Goal: Navigation & Orientation: Find specific page/section

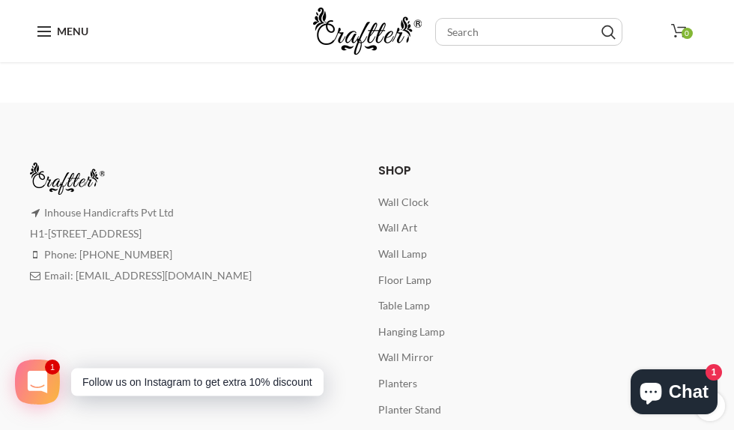
scroll to position [973, 0]
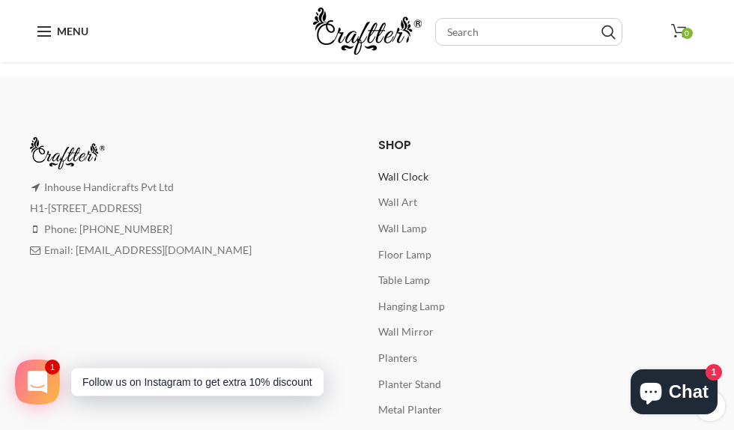
click at [378, 179] on span "Wall Clock" at bounding box center [403, 176] width 50 height 13
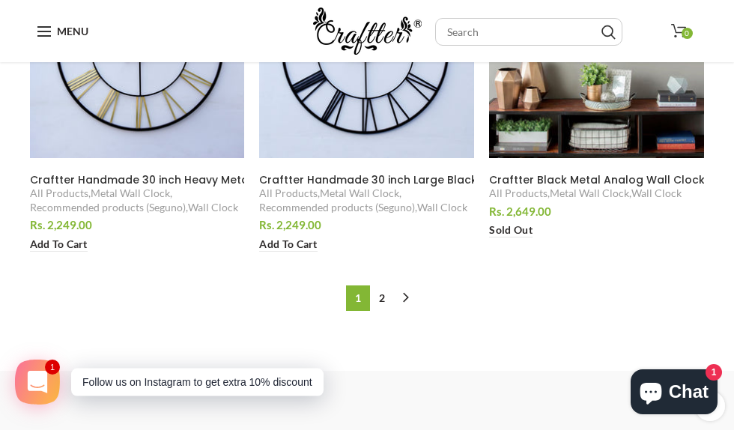
scroll to position [1872, 0]
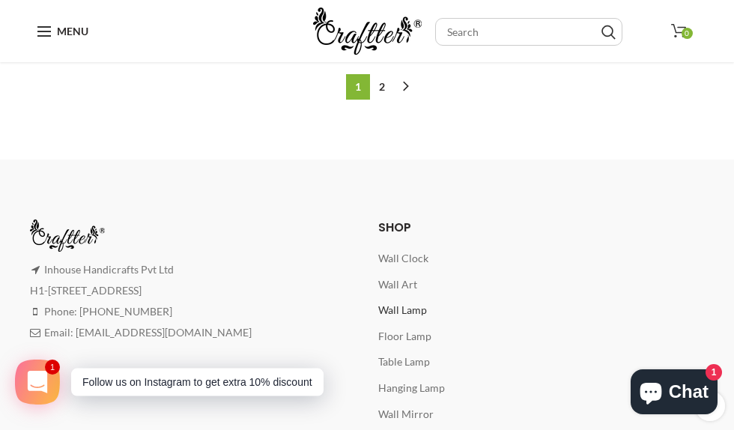
click at [378, 303] on span "Wall Lamp" at bounding box center [402, 309] width 49 height 13
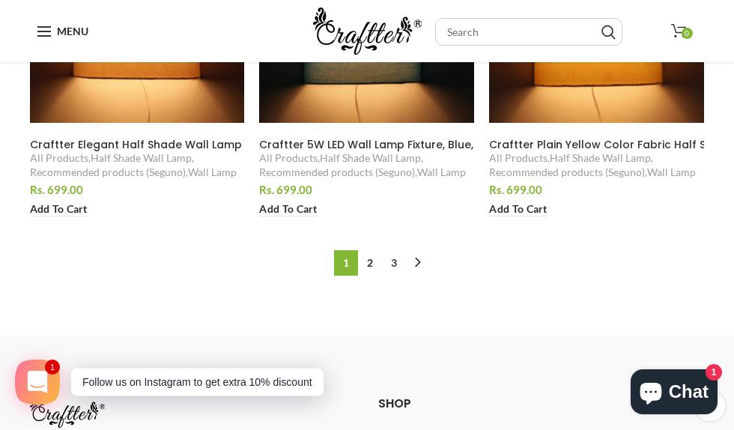
scroll to position [1722, 0]
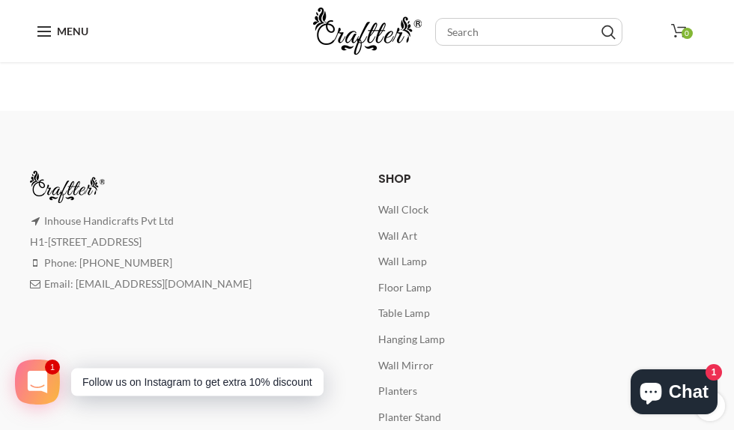
scroll to position [2021, 0]
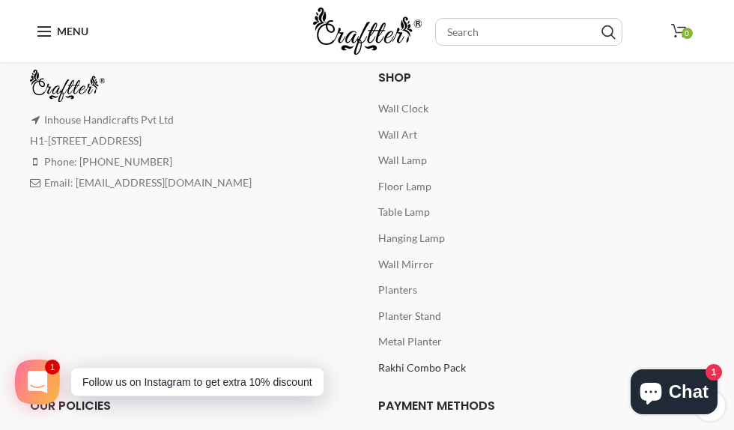
click at [378, 361] on span "Rakhi Combo Pack" at bounding box center [422, 367] width 88 height 13
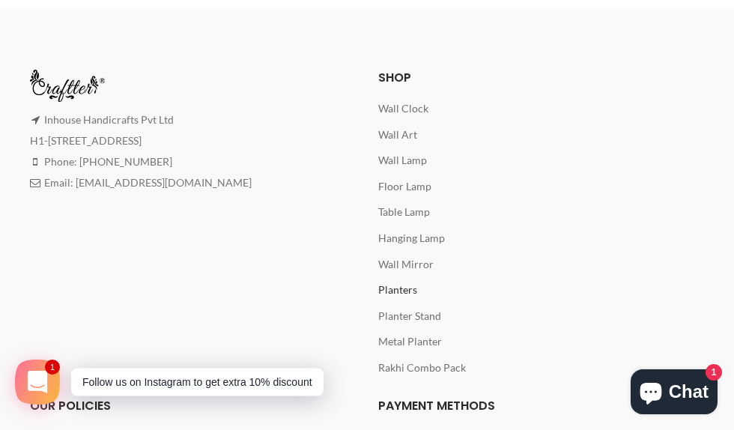
click at [378, 283] on span "Planters" at bounding box center [397, 289] width 39 height 13
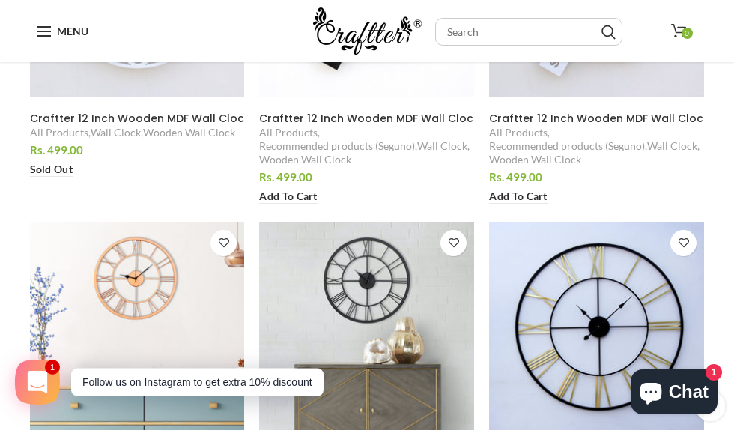
scroll to position [478, 0]
